Goal: Task Accomplishment & Management: Use online tool/utility

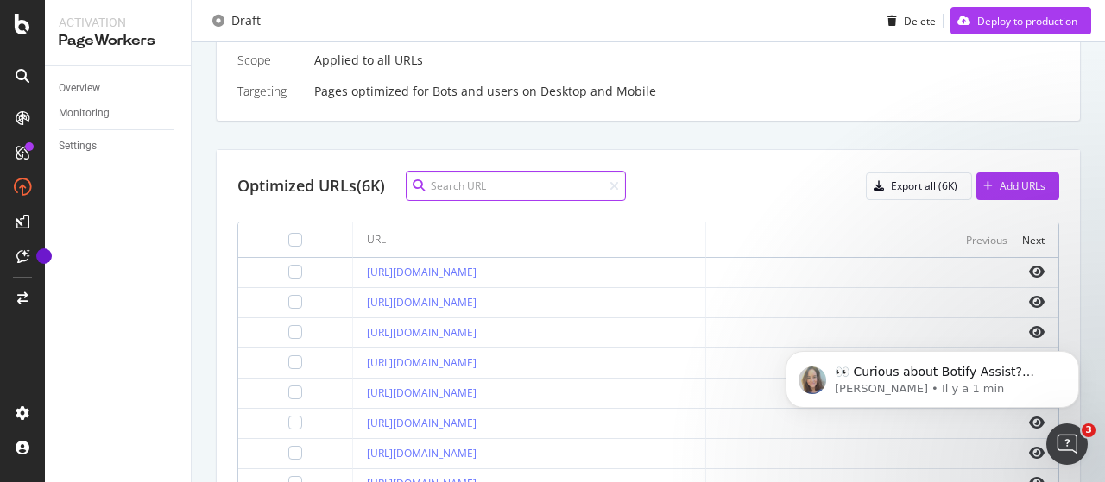
scroll to position [504, 0]
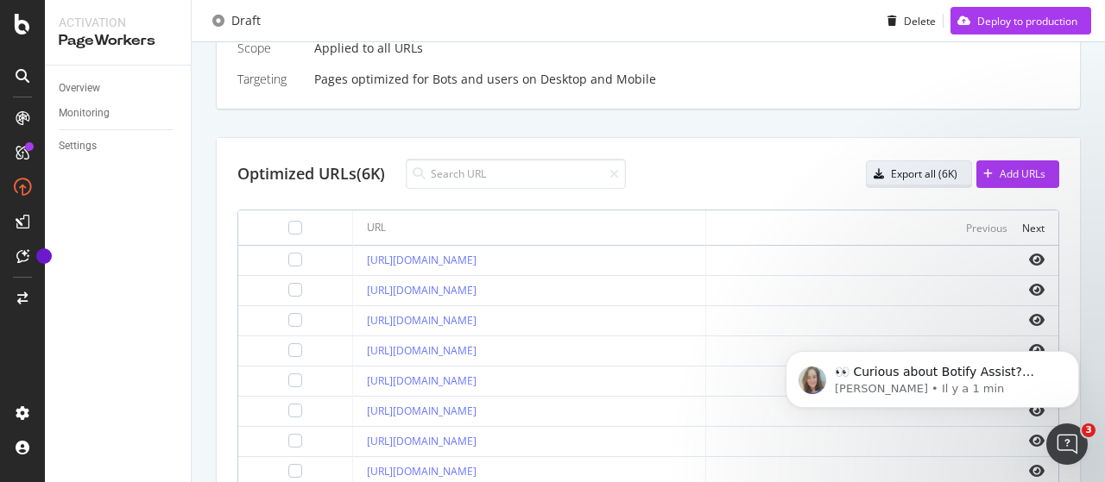
click at [891, 167] on div "Export all (6K)" at bounding box center [924, 174] width 66 height 15
click at [797, 171] on div "Optimized URLs (6K) Export all (6K) Add URLs" at bounding box center [648, 174] width 822 height 30
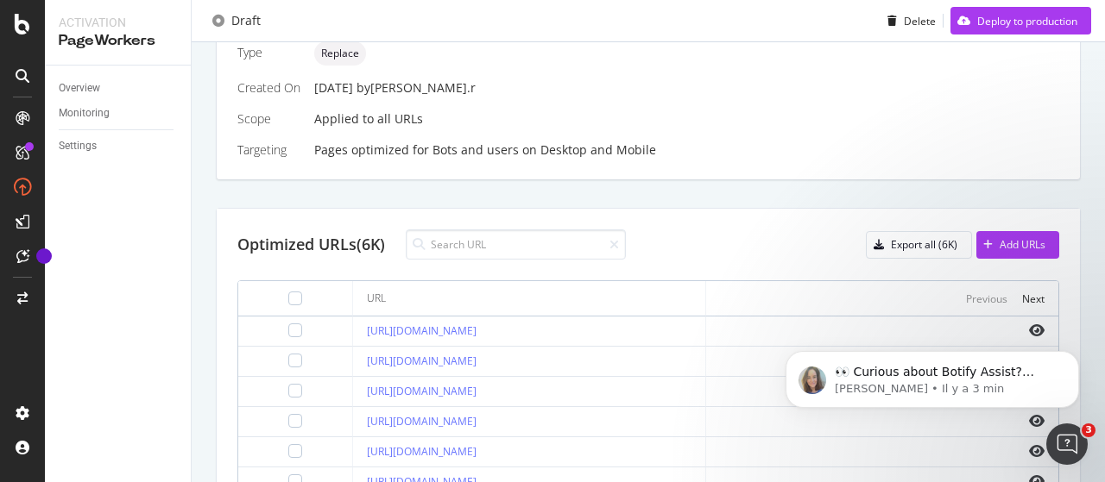
scroll to position [419, 0]
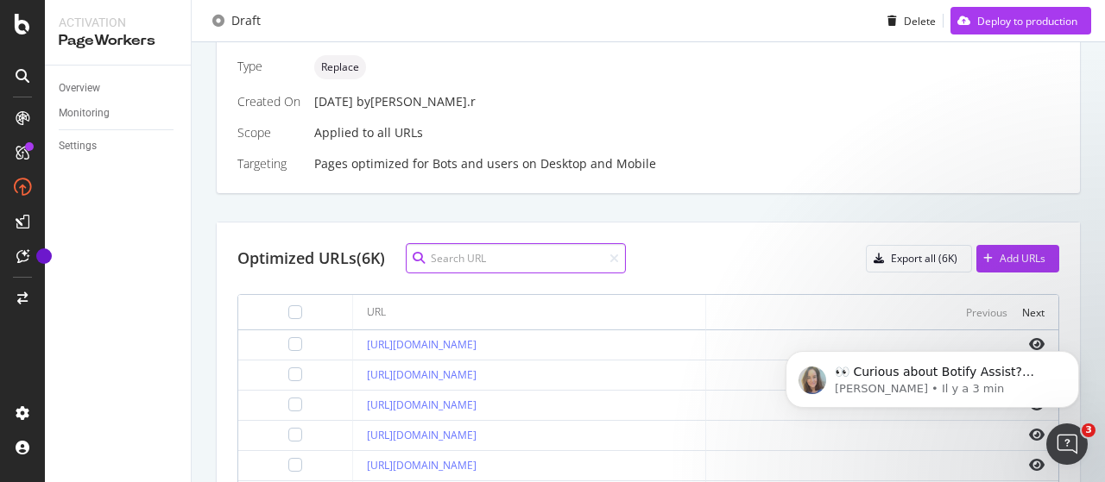
click at [551, 255] on input at bounding box center [516, 258] width 220 height 30
paste input "[URL][DOMAIN_NAME]"
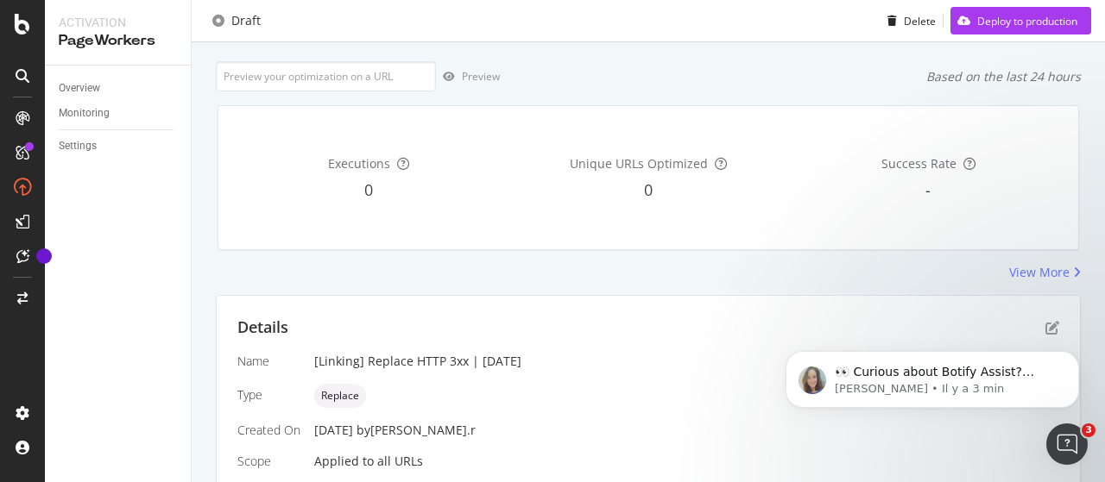
scroll to position [87, 0]
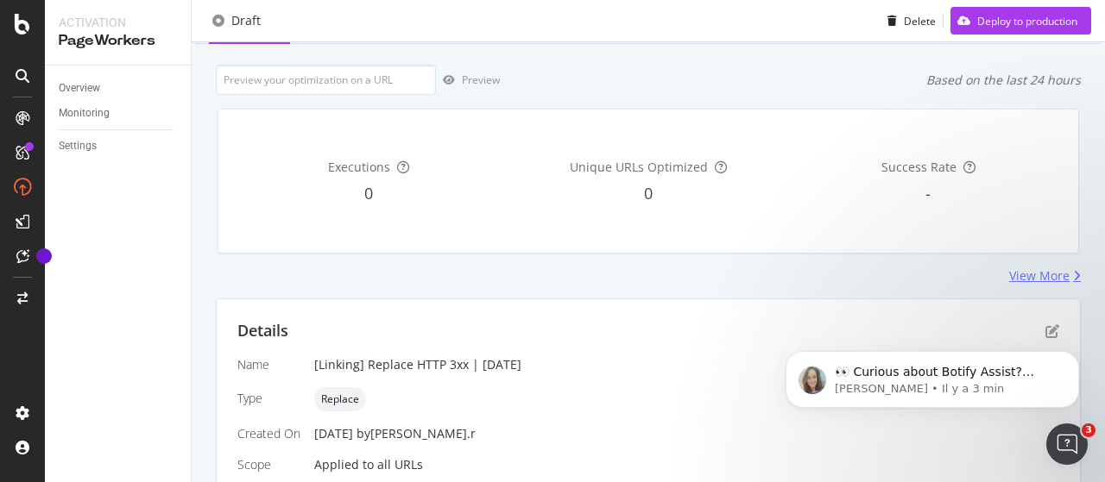
type input "[URL][DOMAIN_NAME]"
click at [1032, 280] on div "View More" at bounding box center [1039, 276] width 60 height 17
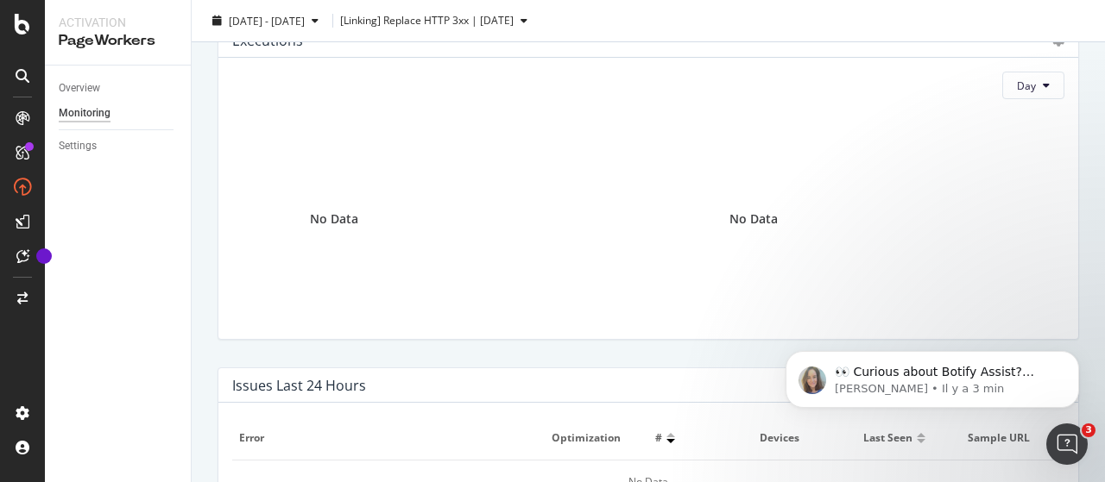
scroll to position [124, 0]
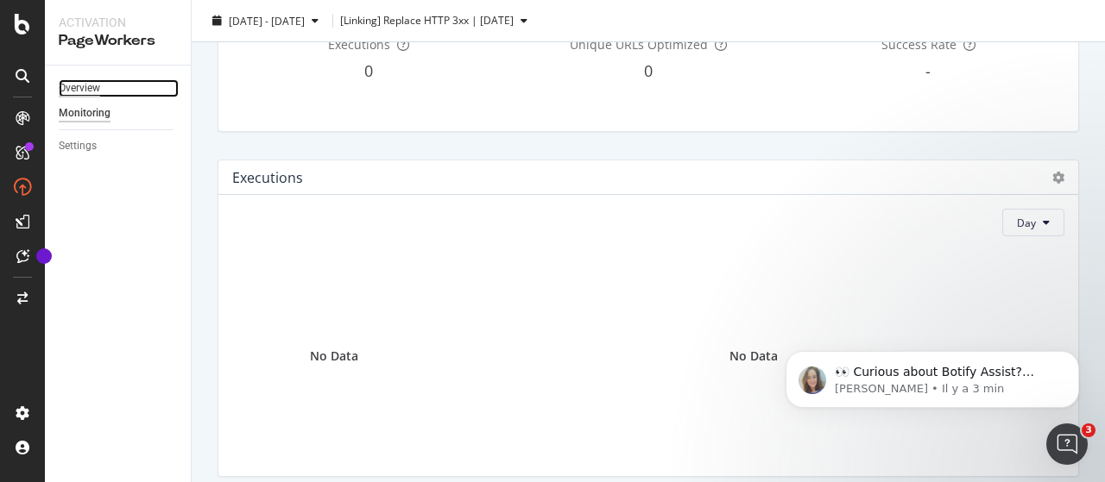
click at [95, 87] on div "Overview" at bounding box center [79, 88] width 41 height 18
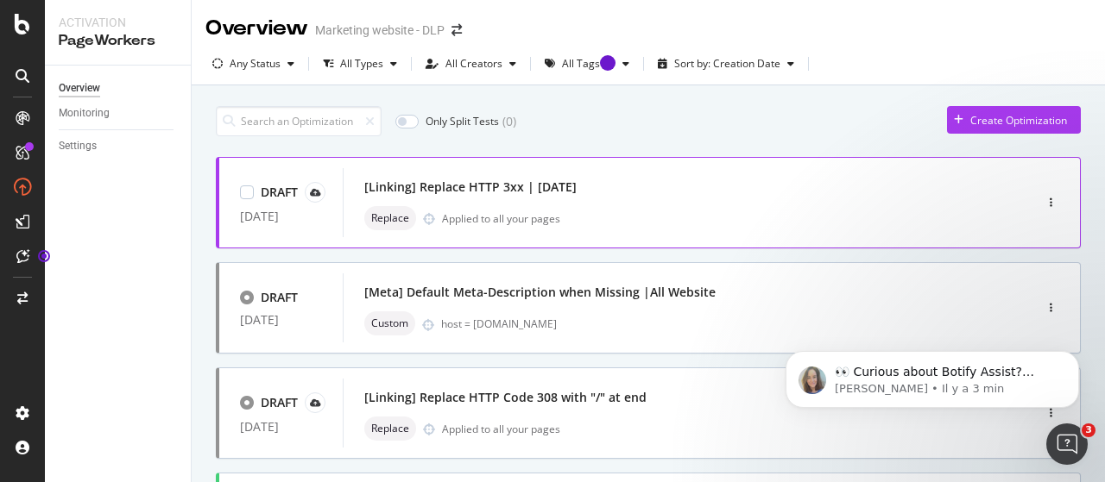
click at [711, 183] on div "[Linking] Replace HTTP 3xx | [DATE]" at bounding box center [661, 187] width 595 height 24
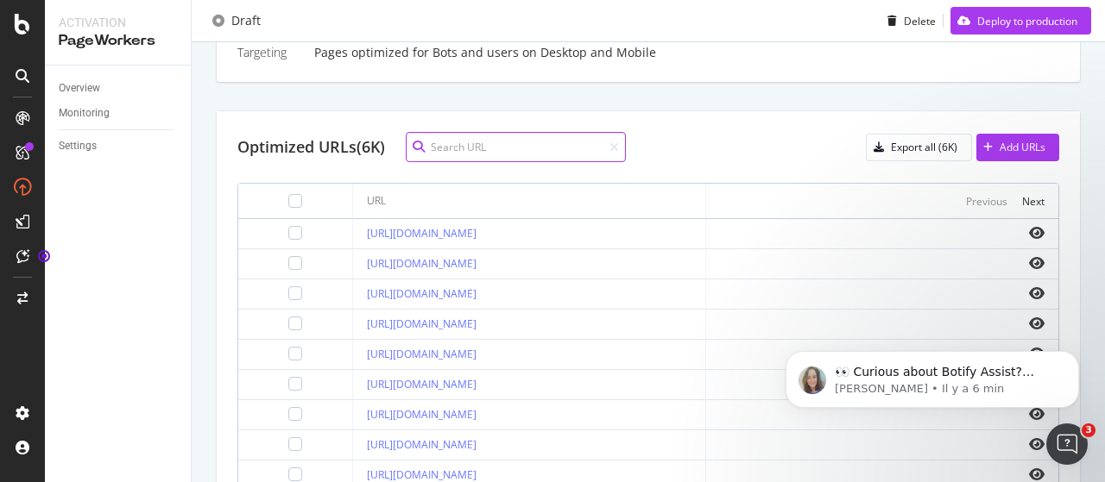
scroll to position [624, 0]
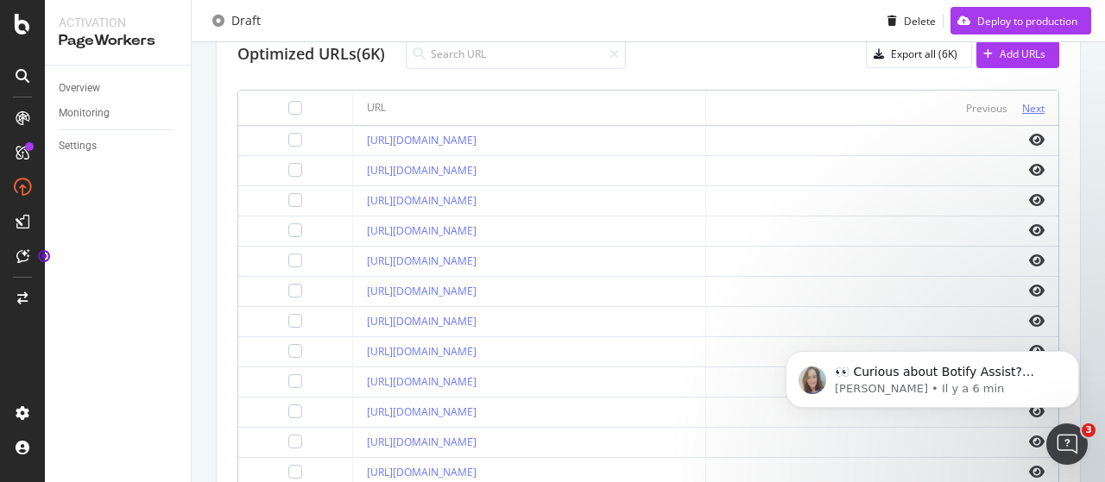
click at [1022, 101] on div "Next" at bounding box center [1033, 108] width 22 height 15
click at [1018, 94] on th "Previous Next" at bounding box center [882, 108] width 352 height 35
click at [1024, 106] on div "Next" at bounding box center [1033, 108] width 22 height 15
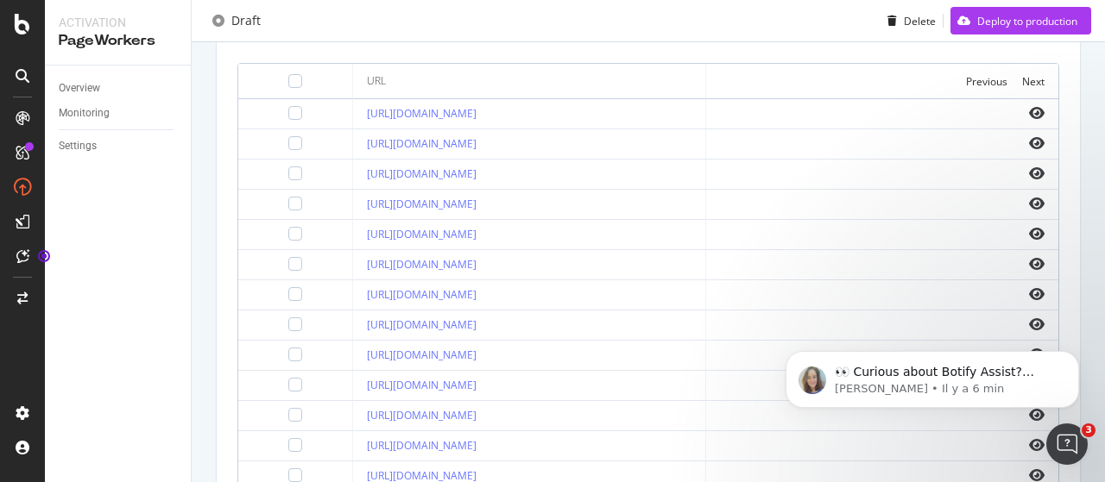
scroll to position [652, 0]
click at [1022, 79] on div "Next" at bounding box center [1033, 80] width 22 height 15
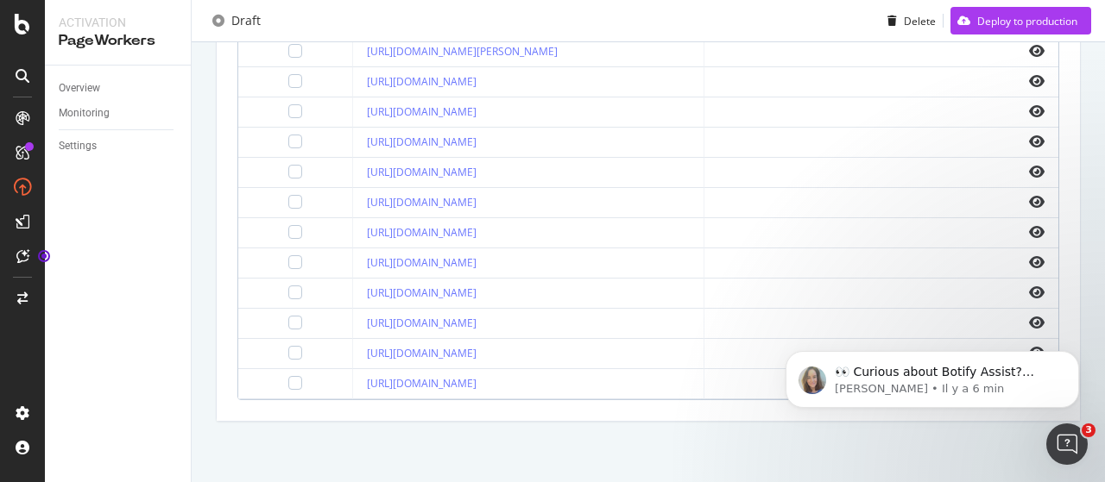
scroll to position [841, 0]
click at [476, 165] on link "[URL][DOMAIN_NAME]" at bounding box center [422, 172] width 110 height 15
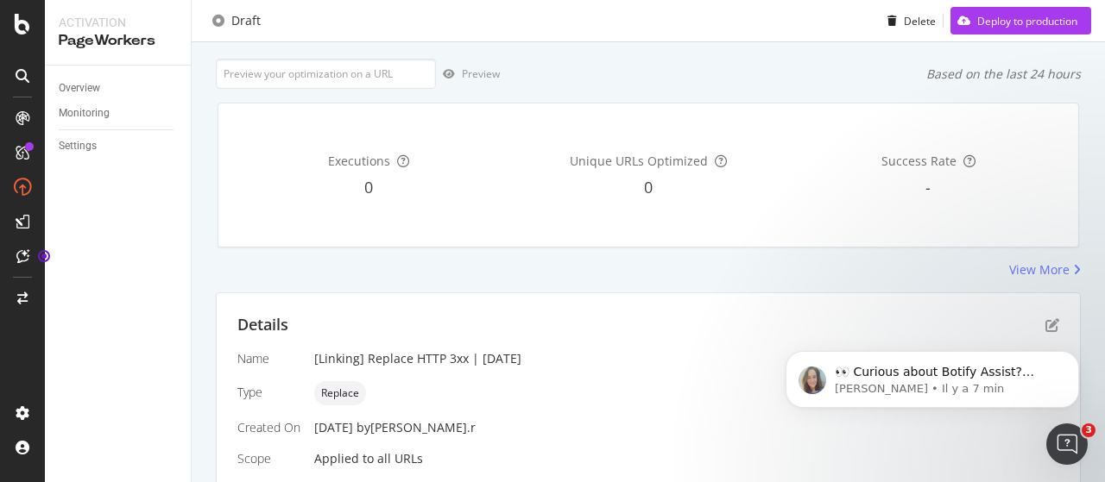
scroll to position [0, 0]
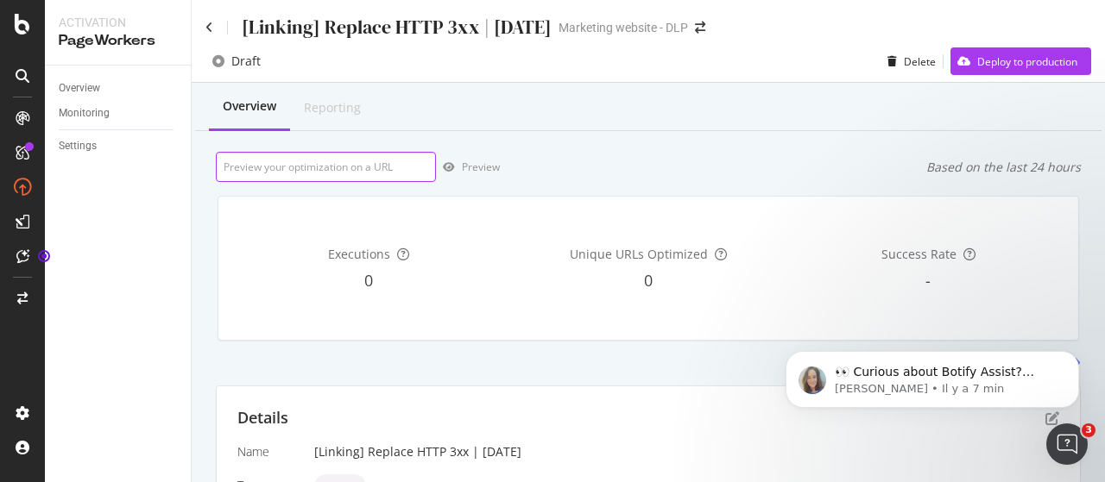
click at [331, 169] on input "url" at bounding box center [326, 167] width 220 height 30
click at [549, 162] on div "Preview Based on the last 24 hours" at bounding box center [648, 167] width 865 height 30
click at [305, 171] on input "url" at bounding box center [326, 167] width 220 height 30
paste input "[URL][DOMAIN_NAME]"
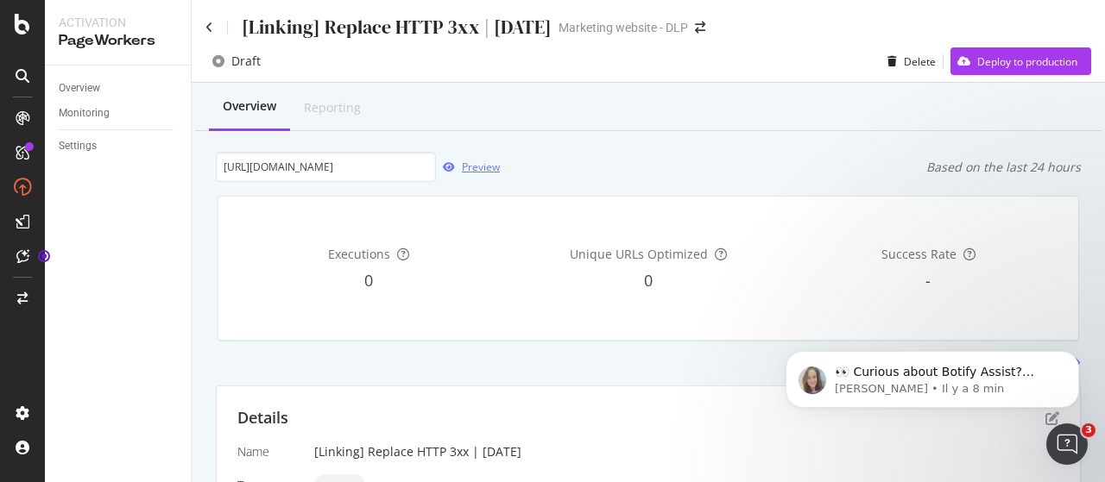
click at [469, 163] on div "Preview" at bounding box center [481, 167] width 38 height 15
click at [323, 177] on input "[URL][DOMAIN_NAME]" at bounding box center [326, 167] width 220 height 30
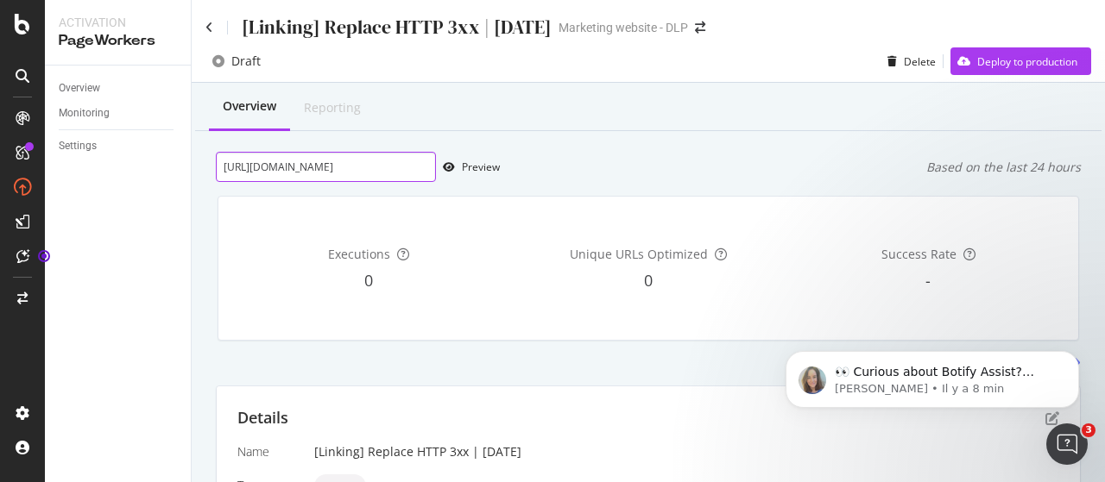
paste input "/disneys-newport-bay-club"
type input "[URL][DOMAIN_NAME]"
click at [456, 168] on div "button" at bounding box center [449, 167] width 26 height 10
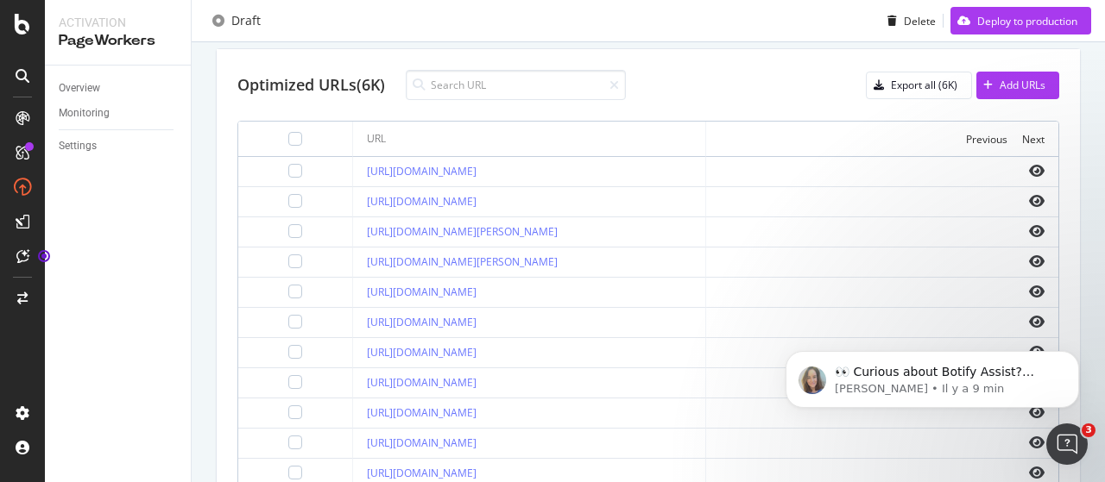
scroll to position [595, 0]
click at [966, 141] on div "Previous" at bounding box center [986, 137] width 41 height 15
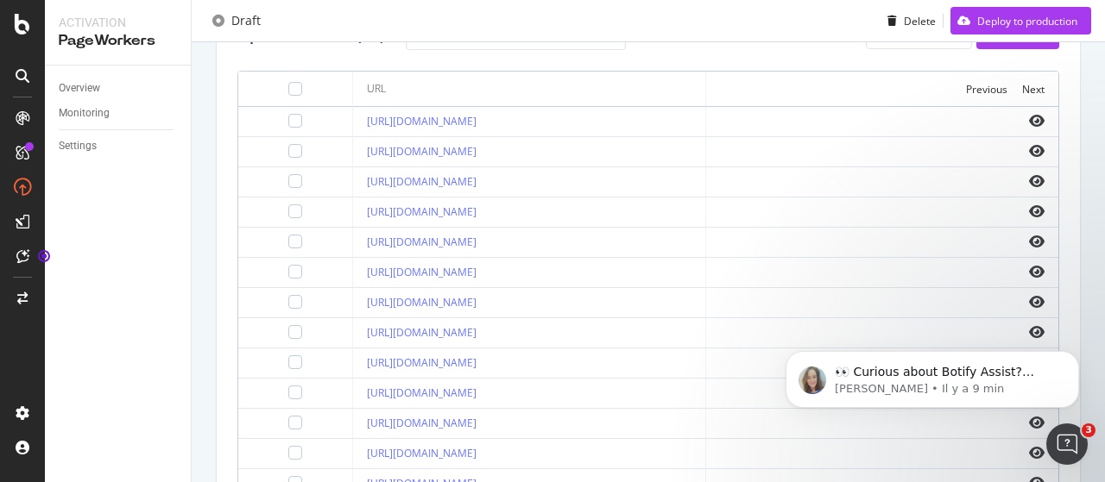
scroll to position [648, 0]
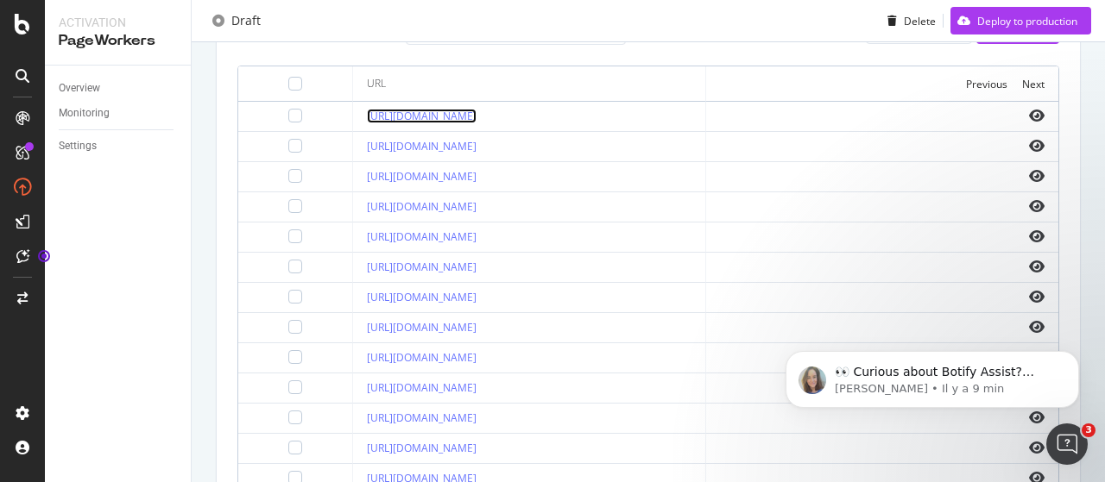
click at [476, 115] on link "[URL][DOMAIN_NAME]" at bounding box center [422, 116] width 110 height 15
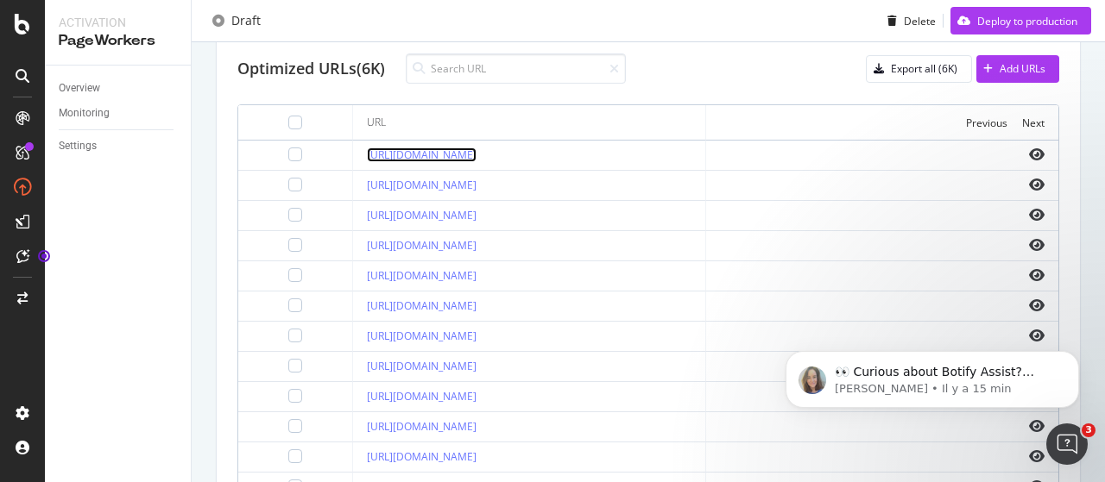
scroll to position [602, 0]
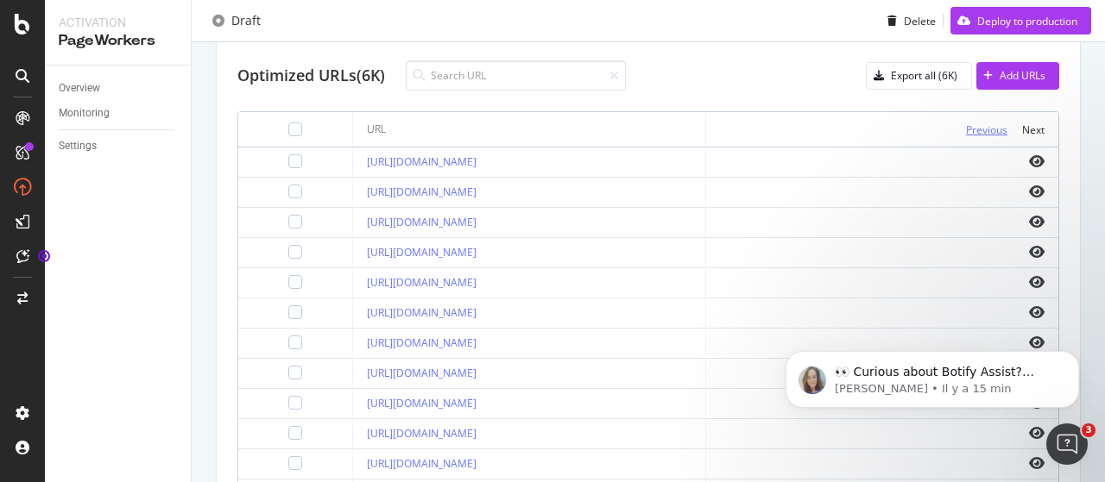
click at [969, 129] on div "Previous" at bounding box center [986, 130] width 41 height 15
click at [999, 79] on div "Add URLs" at bounding box center [1022, 75] width 46 height 15
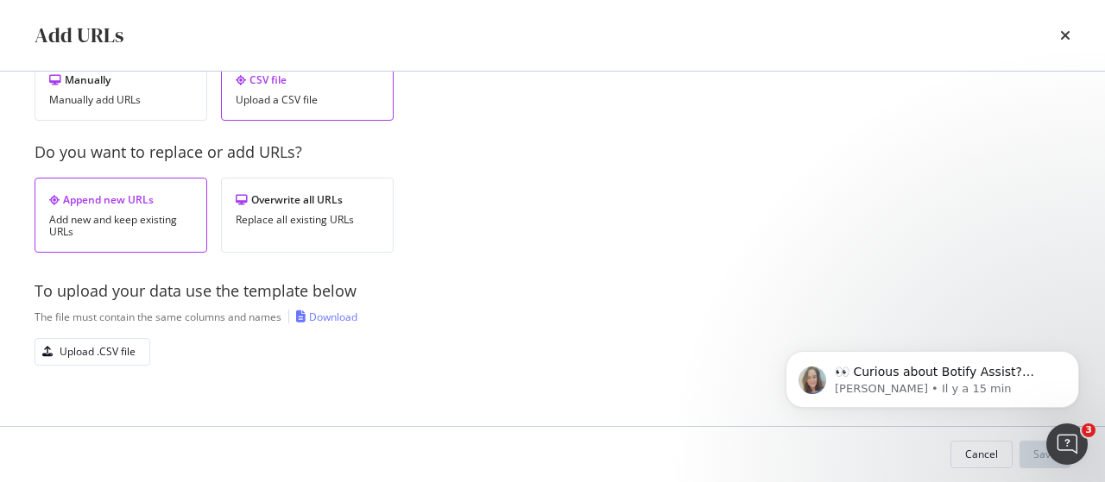
scroll to position [0, 0]
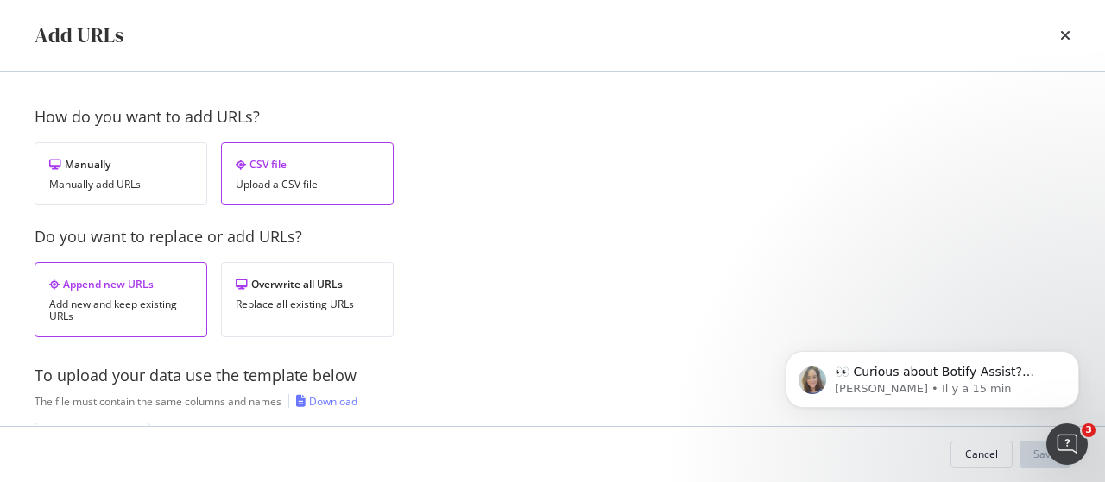
click at [1058, 38] on div "Add URLs" at bounding box center [553, 35] width 1036 height 29
click at [976, 468] on button "Cancel" at bounding box center [981, 455] width 62 height 28
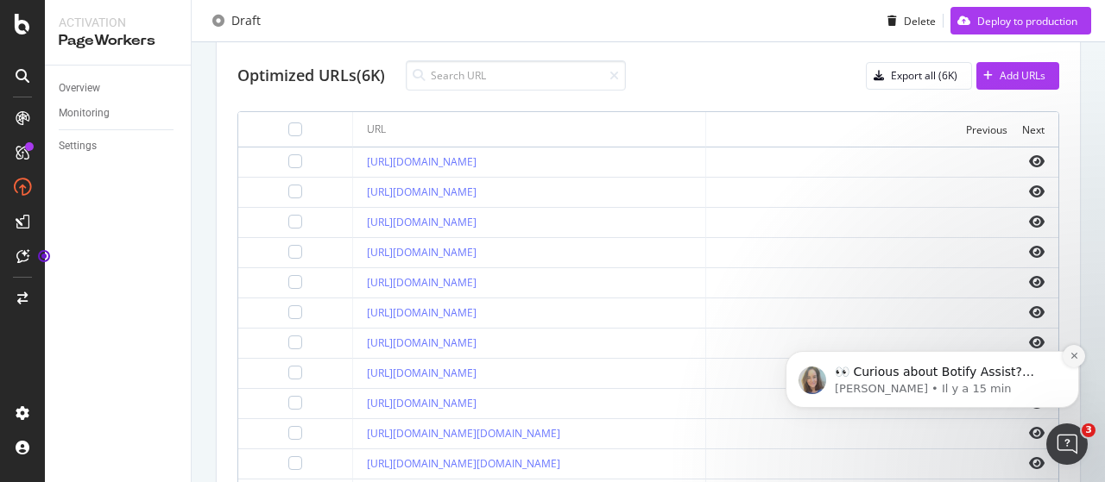
click at [1076, 352] on icon "Dismiss notification" at bounding box center [1073, 355] width 9 height 9
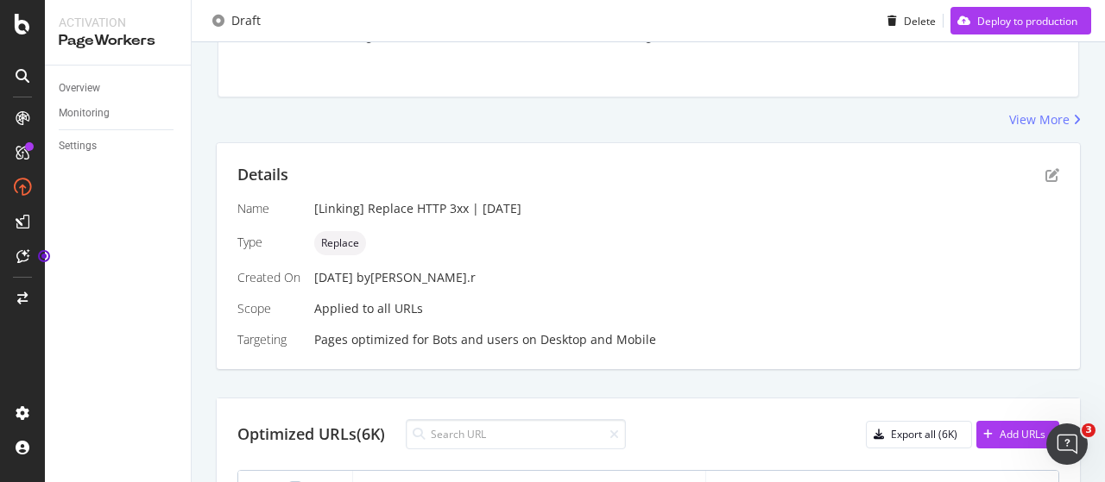
scroll to position [155, 0]
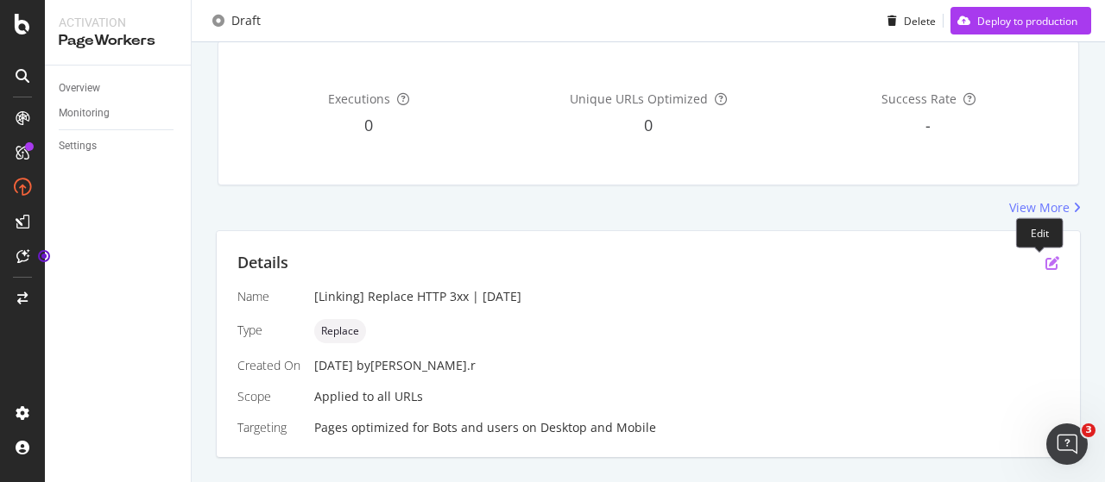
click at [1045, 260] on icon "pen-to-square" at bounding box center [1052, 263] width 14 height 14
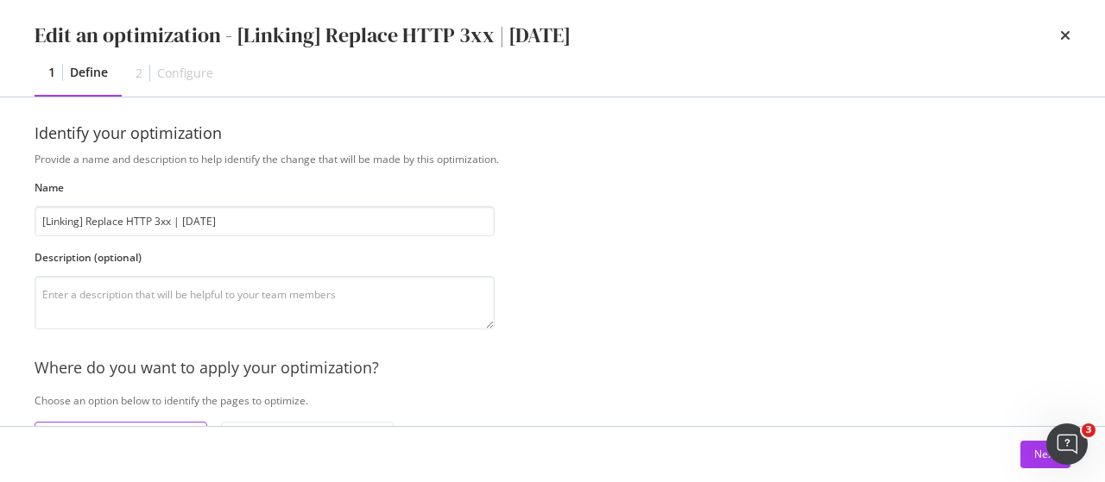
scroll to position [0, 0]
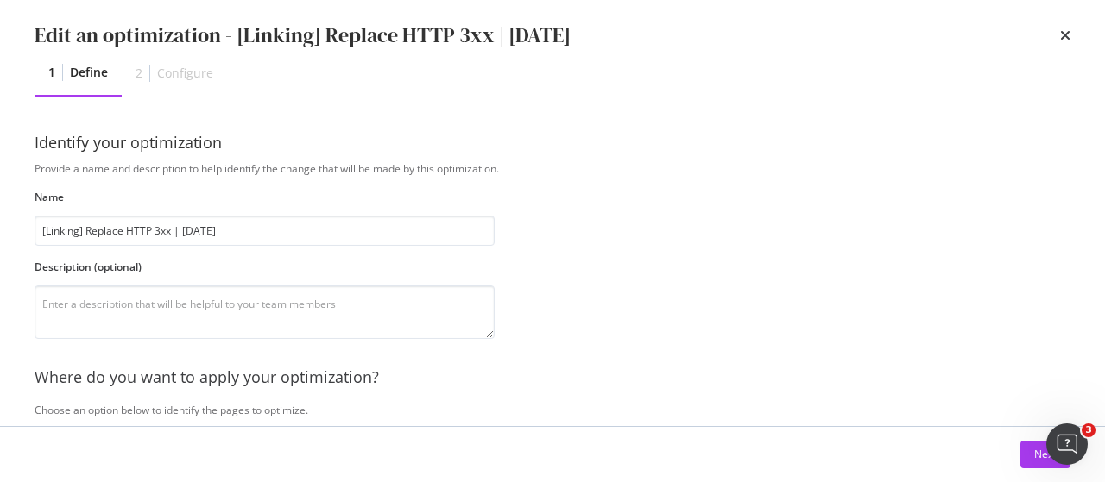
click at [166, 79] on div "Configure" at bounding box center [185, 73] width 56 height 17
click at [1056, 37] on div "Edit an optimization - [Linking] Replace HTTP 3xx | [DATE]" at bounding box center [553, 35] width 1036 height 29
click at [1025, 457] on button "Next" at bounding box center [1045, 455] width 50 height 28
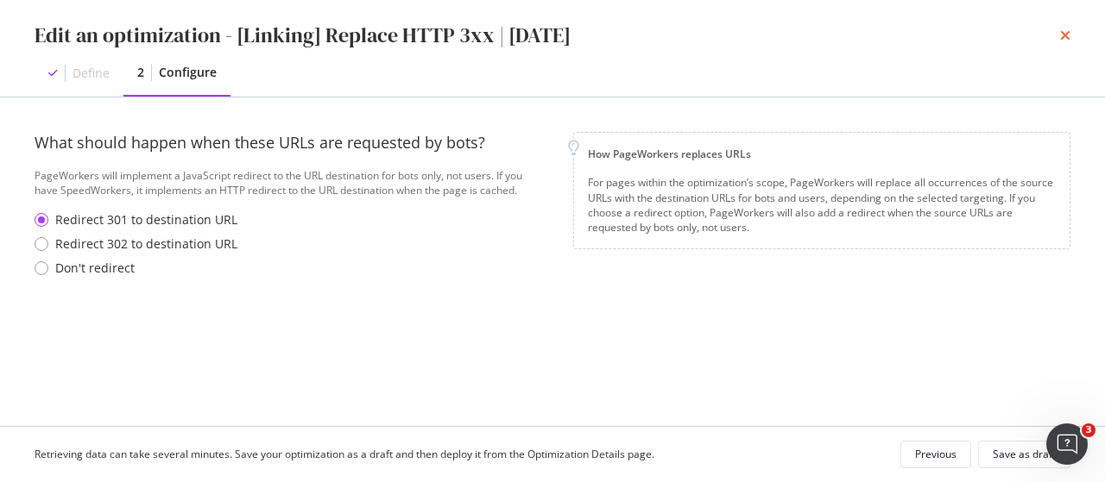
click at [1067, 37] on icon "times" at bounding box center [1065, 35] width 10 height 14
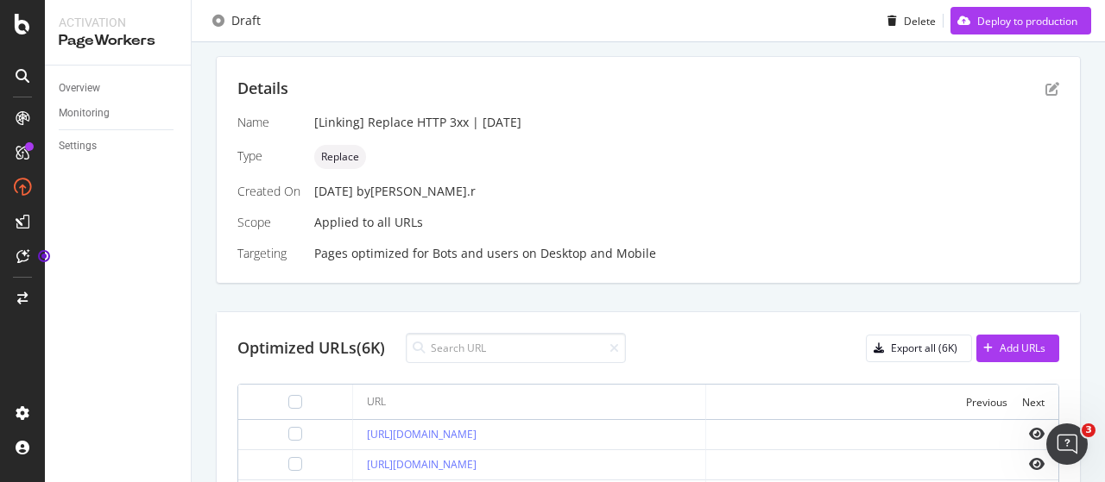
scroll to position [330, 0]
